Goal: Information Seeking & Learning: Check status

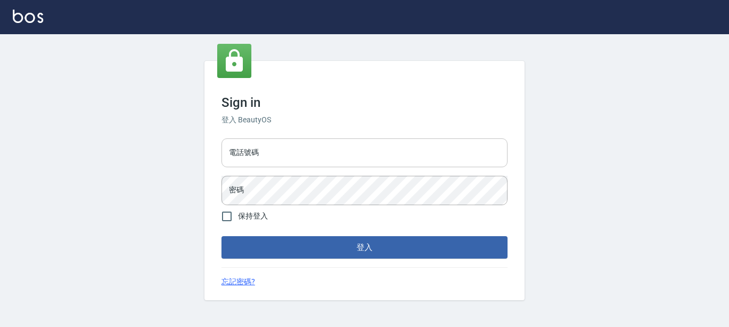
click at [252, 151] on input "電話號碼" at bounding box center [364, 152] width 286 height 29
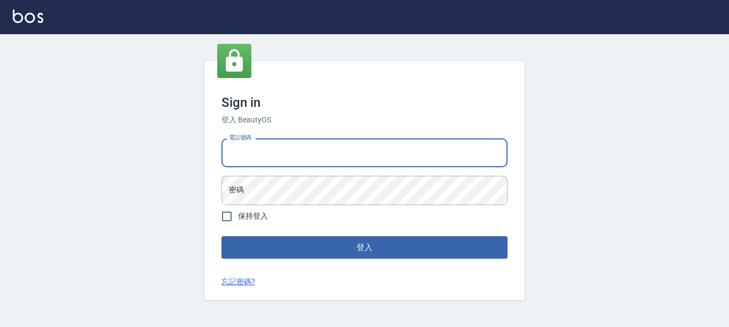
type input "7320483"
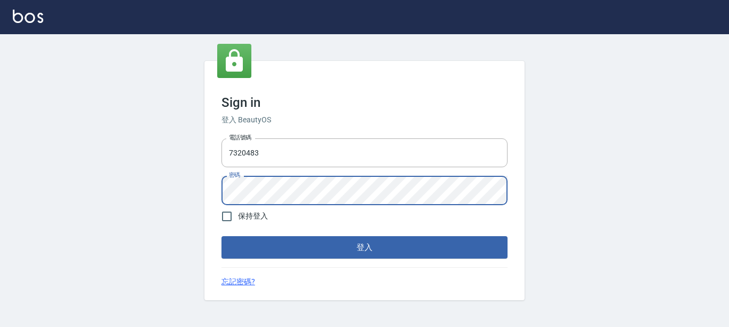
click at [221, 236] on button "登入" at bounding box center [364, 247] width 286 height 22
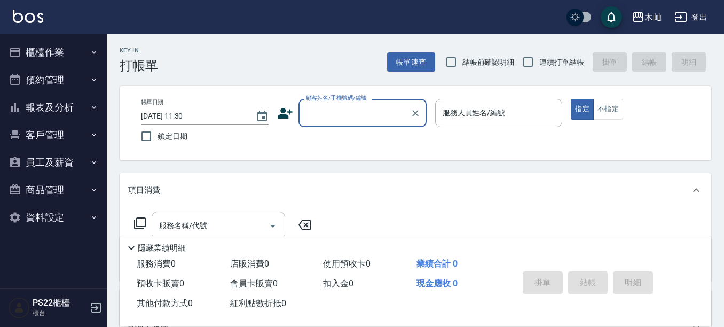
click at [54, 108] on button "報表及分析" at bounding box center [53, 107] width 98 height 28
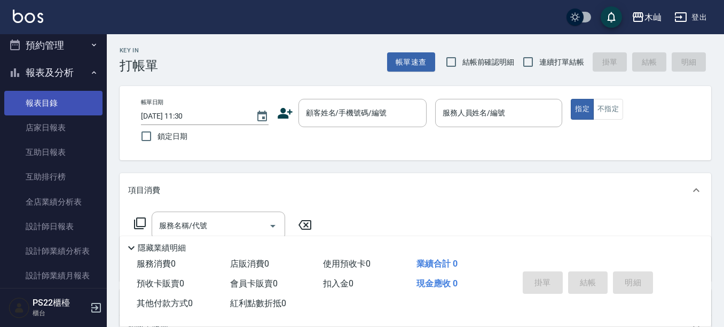
scroll to position [53, 0]
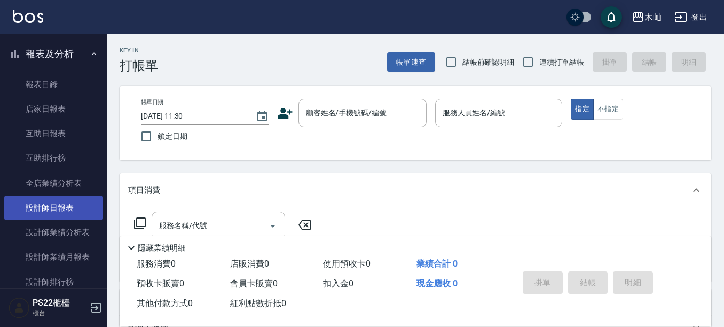
click at [54, 208] on link "設計師日報表" at bounding box center [53, 207] width 98 height 25
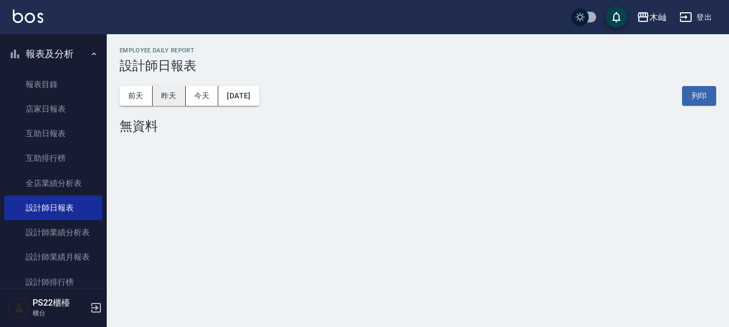
click at [178, 95] on button "昨天" at bounding box center [169, 96] width 33 height 20
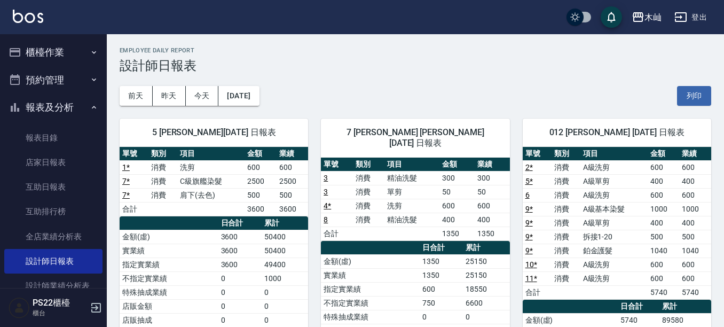
click at [57, 49] on button "櫃檯作業" at bounding box center [53, 52] width 98 height 28
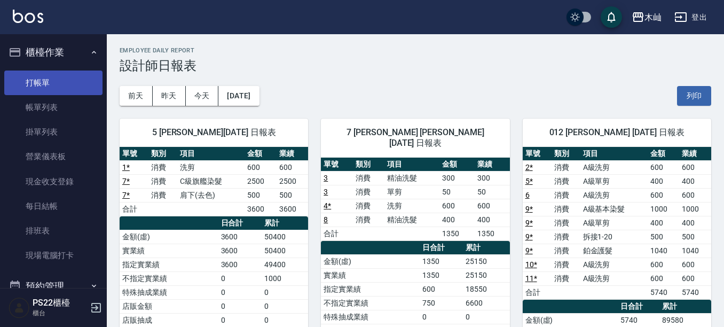
click at [62, 83] on link "打帳單" at bounding box center [53, 82] width 98 height 25
